Goal: Navigation & Orientation: Find specific page/section

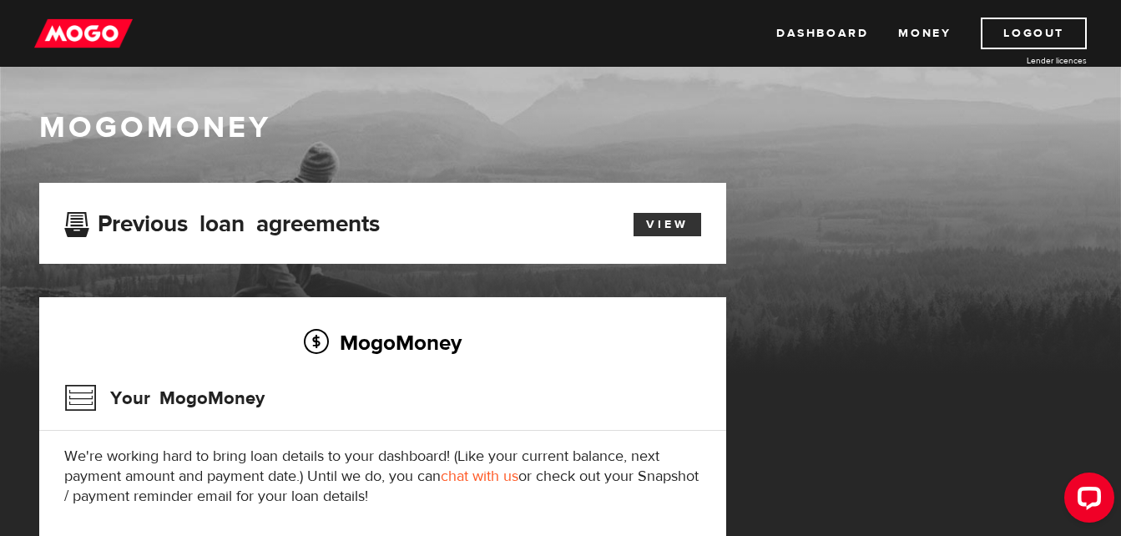
click at [662, 228] on link "View" at bounding box center [668, 224] width 68 height 23
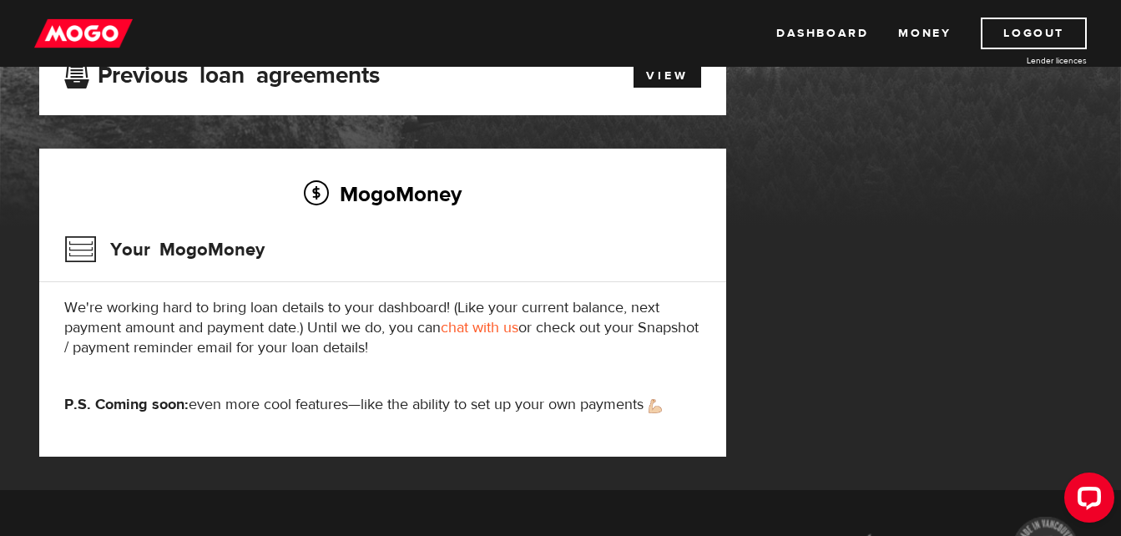
scroll to position [153, 0]
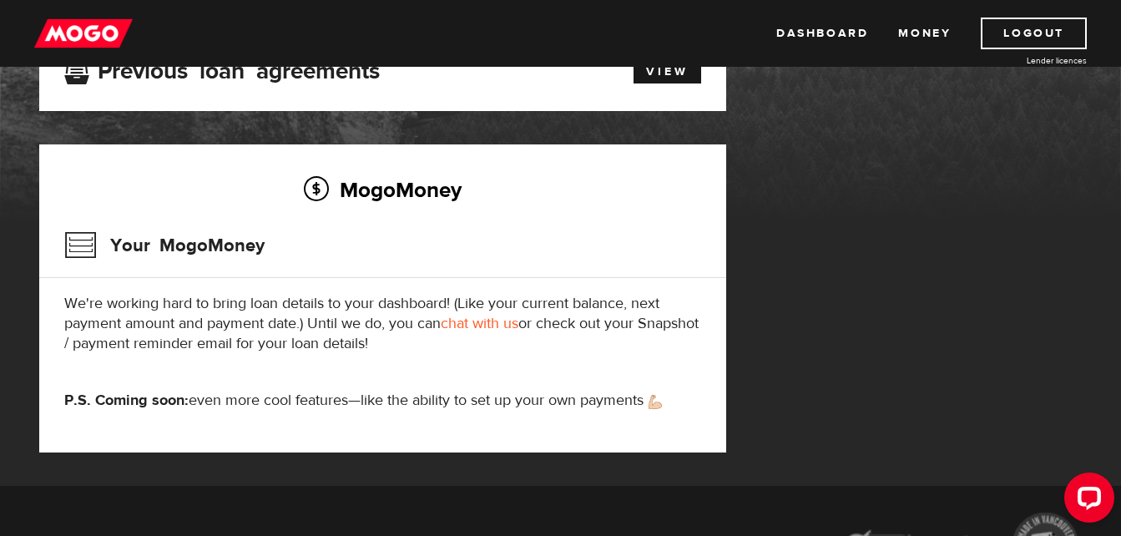
click at [1090, 502] on div "Open LiveChat chat widget" at bounding box center [1089, 496] width 27 height 27
click at [917, 38] on link "Money" at bounding box center [924, 34] width 53 height 32
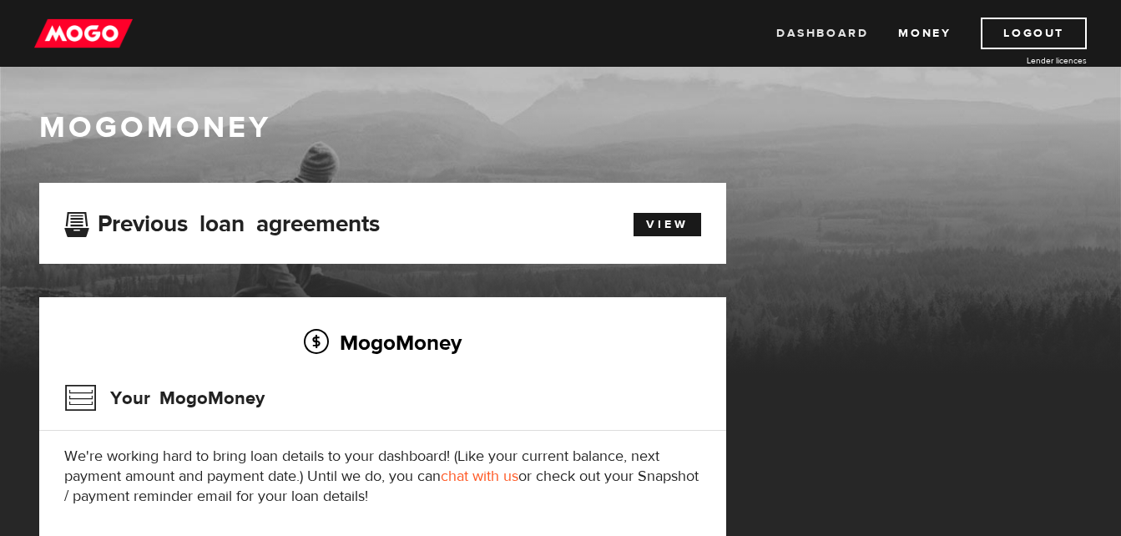
click at [819, 30] on link "Dashboard" at bounding box center [823, 34] width 92 height 32
